Goal: Task Accomplishment & Management: Use online tool/utility

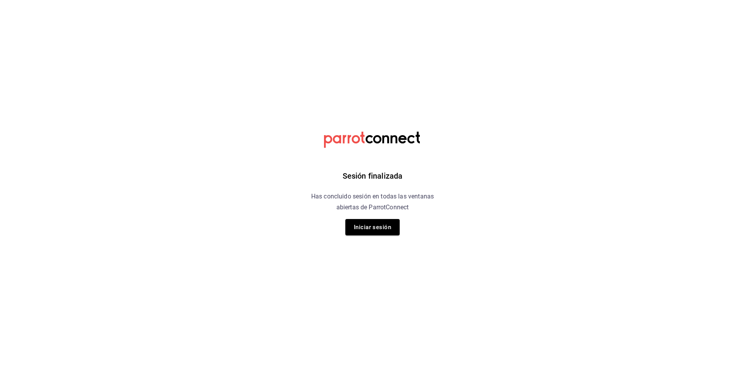
click at [386, 229] on button "Iniciar sesión" at bounding box center [373, 227] width 54 height 16
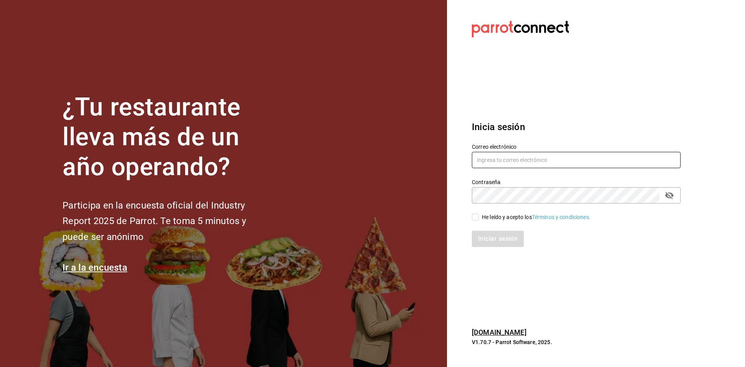
type input "[EMAIL_ADDRESS][DOMAIN_NAME]"
click at [475, 215] on input "He leído y acepto los Términos y condiciones." at bounding box center [475, 217] width 7 height 7
checkbox input "true"
click at [489, 240] on button "Iniciar sesión" at bounding box center [498, 239] width 53 height 16
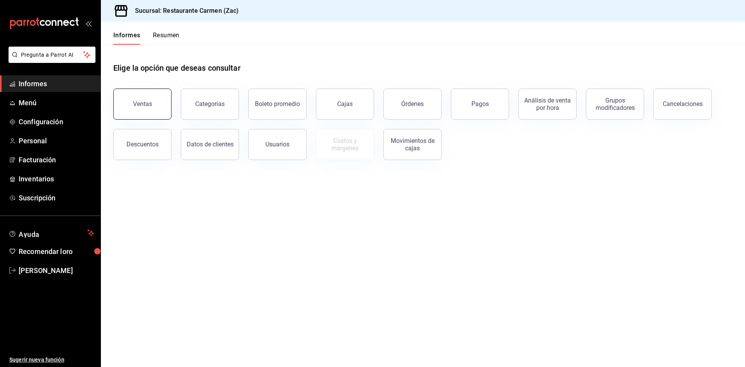
click at [148, 105] on font "Ventas" at bounding box center [142, 103] width 19 height 7
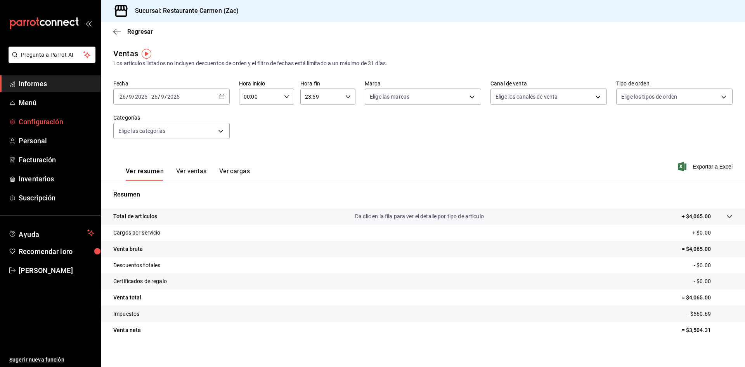
click at [40, 122] on font "Configuración" at bounding box center [41, 122] width 45 height 8
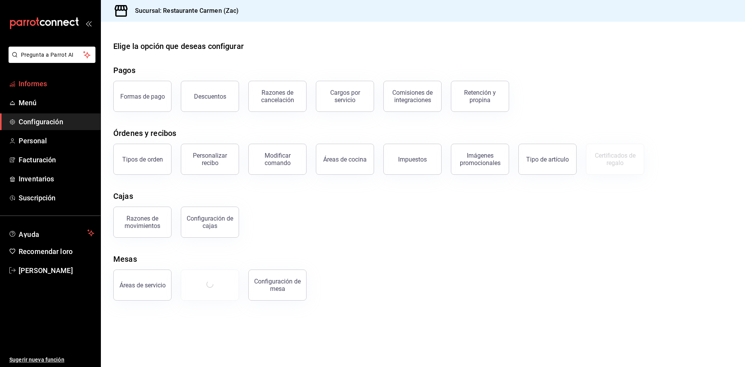
click at [44, 84] on font "Informes" at bounding box center [33, 84] width 28 height 8
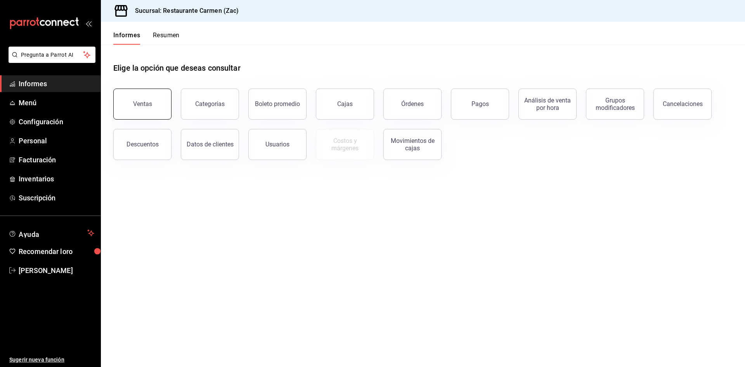
click at [142, 106] on font "Ventas" at bounding box center [142, 103] width 19 height 7
